Goal: Information Seeking & Learning: Find specific fact

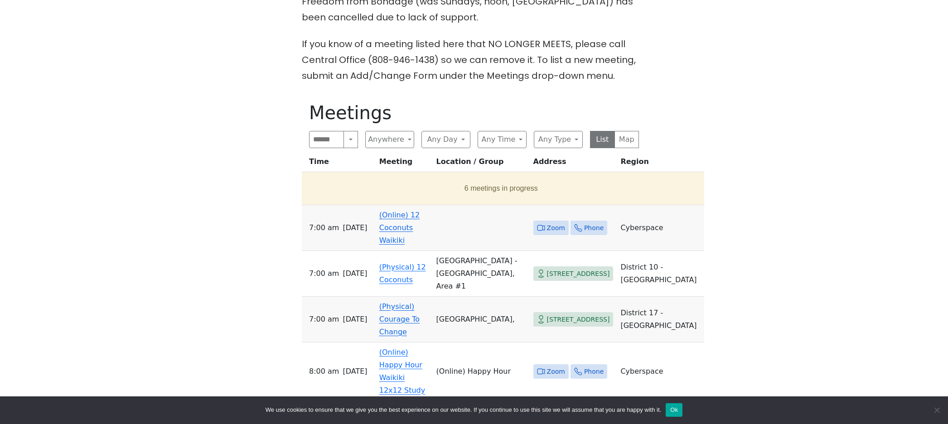
scroll to position [320, 0]
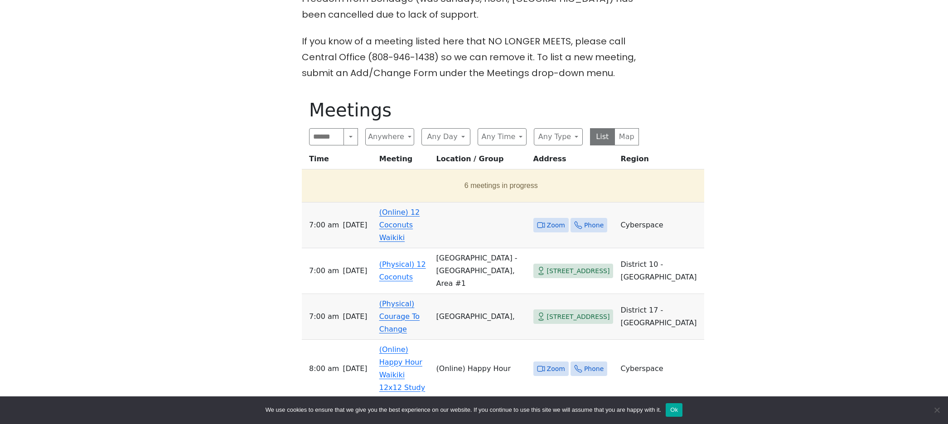
click at [542, 222] on icon at bounding box center [543, 224] width 2 height 5
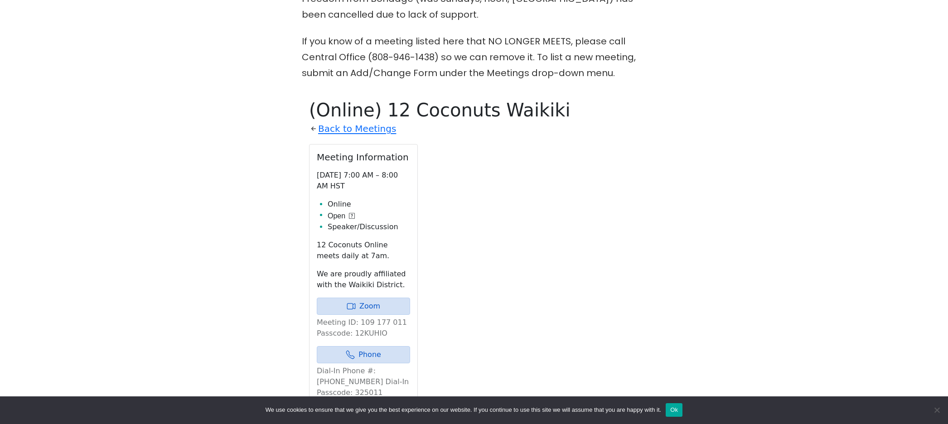
scroll to position [412, 0]
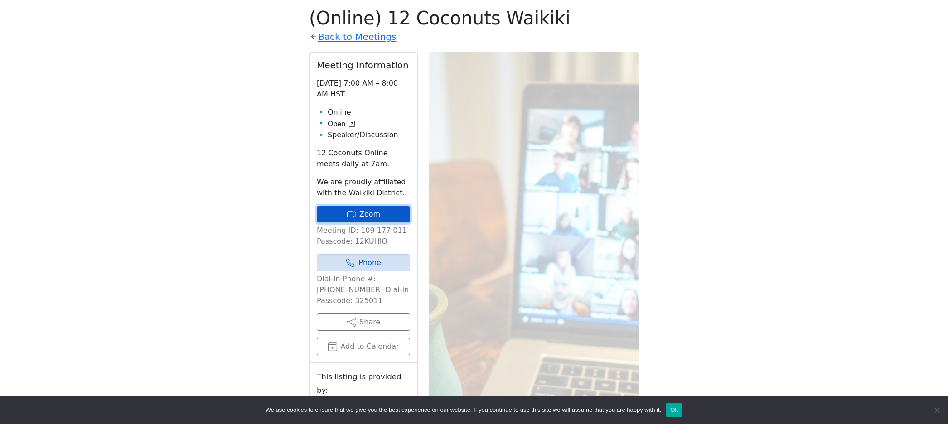
click at [371, 221] on link "Zoom" at bounding box center [363, 214] width 93 height 17
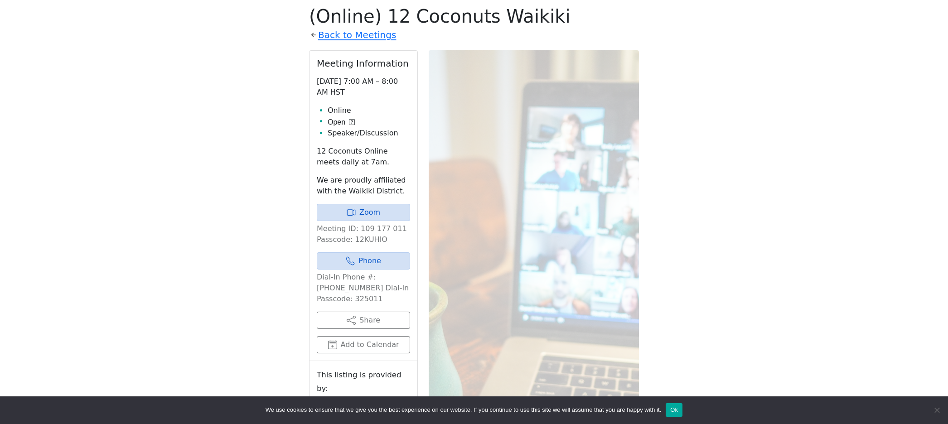
drag, startPoint x: 344, startPoint y: 300, endPoint x: 315, endPoint y: 295, distance: 29.3
click at [315, 295] on div "Meeting Information [DATE] 7:00 AM – 8:00 AM HST Online Open Speaker/Discussion…" at bounding box center [363, 206] width 108 height 311
copy p "325011"
click at [363, 214] on link "Zoom" at bounding box center [363, 212] width 93 height 17
drag, startPoint x: 384, startPoint y: 239, endPoint x: 347, endPoint y: 255, distance: 40.2
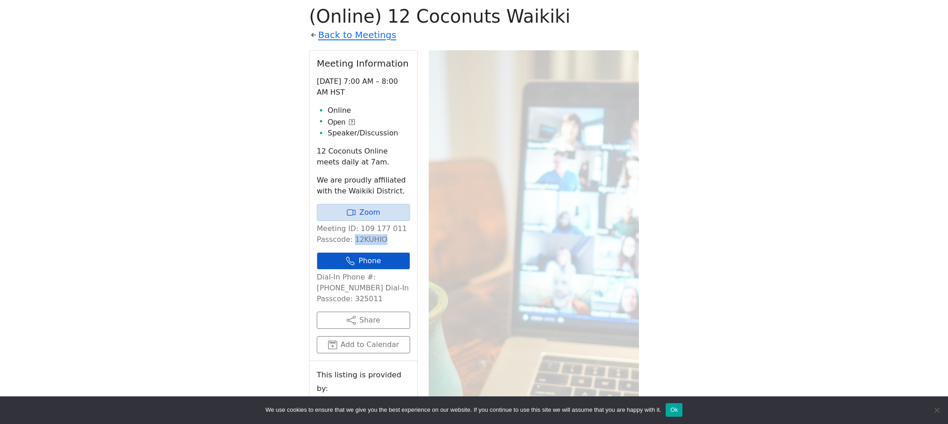
click at [351, 246] on div "Meeting Information [DATE] 7:00 AM – 8:00 AM HST Online Open Speaker/Discussion…" at bounding box center [363, 206] width 108 height 311
drag, startPoint x: 383, startPoint y: 240, endPoint x: 350, endPoint y: 240, distance: 33.5
click at [350, 240] on p "Meeting ID: 109 177 011 Passcode: 12KUHIO" at bounding box center [363, 234] width 93 height 22
copy p "12KUHIO"
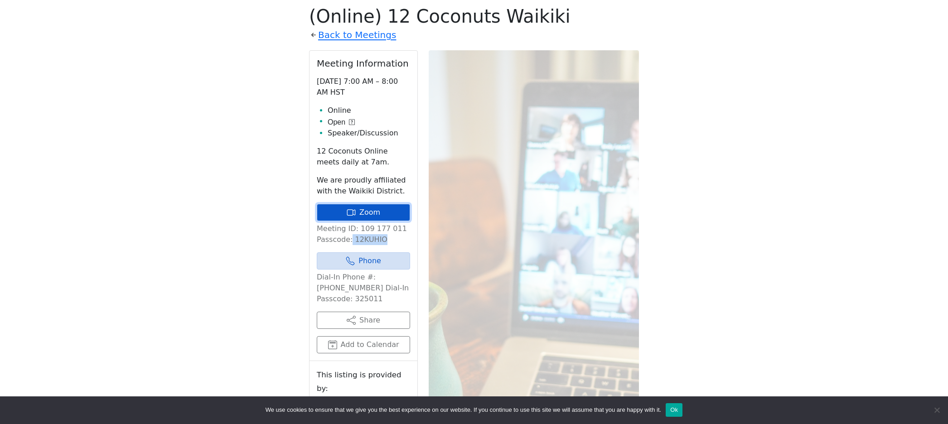
click at [354, 216] on icon at bounding box center [351, 212] width 9 height 9
click at [383, 239] on p "Meeting ID: 109 177 011 Passcode: 12KUHIO" at bounding box center [363, 234] width 93 height 22
drag, startPoint x: 354, startPoint y: 240, endPoint x: 362, endPoint y: 240, distance: 8.2
click at [362, 240] on p "Meeting ID: 109 177 011 Passcode: 12KUHIO" at bounding box center [363, 234] width 93 height 22
click at [334, 212] on link "Zoom" at bounding box center [363, 212] width 93 height 17
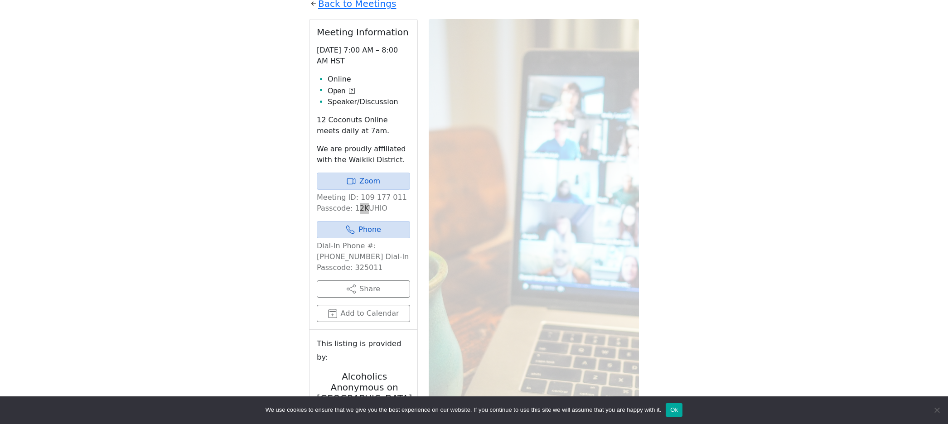
scroll to position [449, 0]
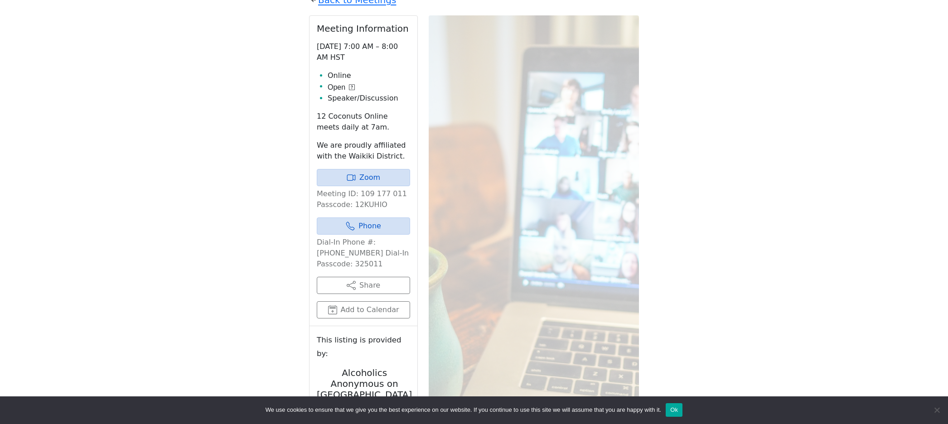
click at [386, 206] on p "Meeting ID: 109 177 011 Passcode: 12KUHIO" at bounding box center [363, 199] width 93 height 22
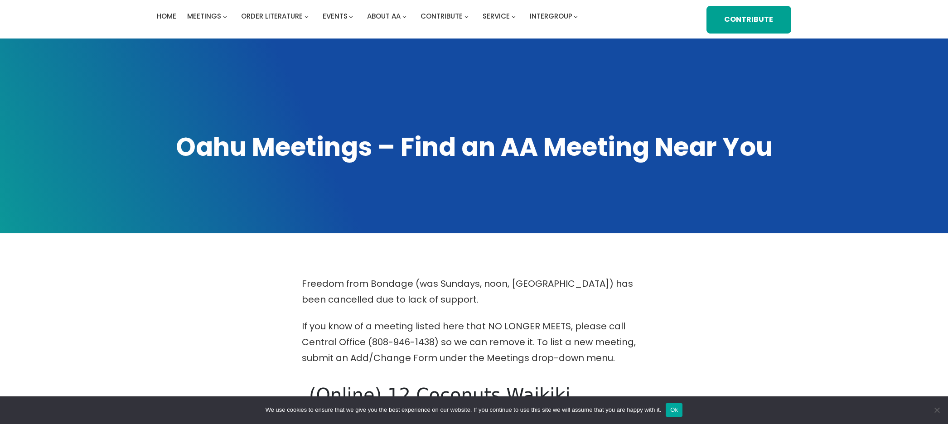
scroll to position [0, 0]
